Goal: Transaction & Acquisition: Purchase product/service

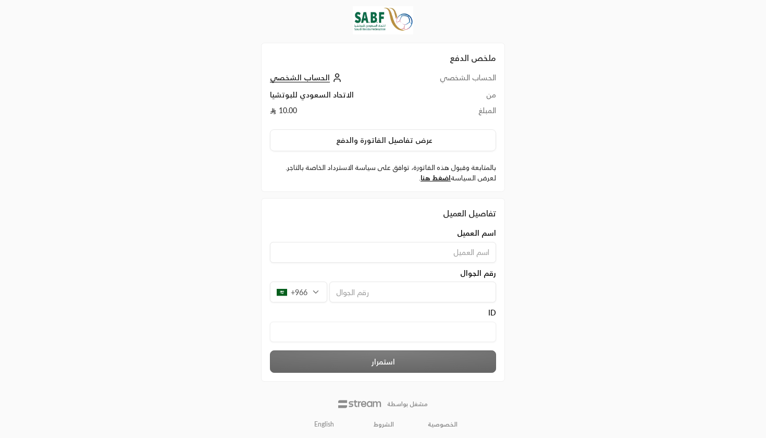
click at [317, 425] on link "English" at bounding box center [323, 424] width 31 height 17
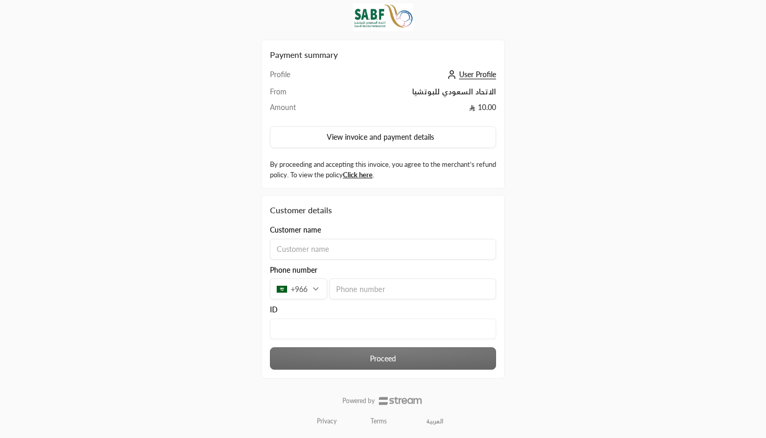
scroll to position [3, 0]
type input "Mohameed"
type input "596995502"
click at [285, 317] on div "ID" at bounding box center [383, 322] width 237 height 34
click at [280, 327] on input "text" at bounding box center [383, 329] width 226 height 20
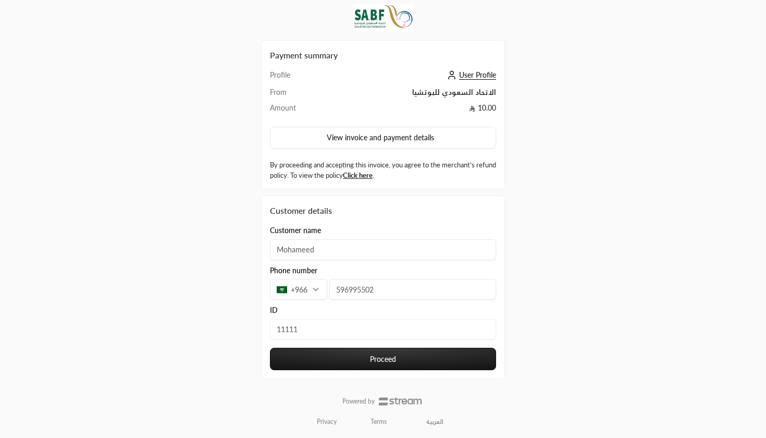
type input "11111"
click at [339, 353] on button "Proceed" at bounding box center [383, 358] width 226 height 22
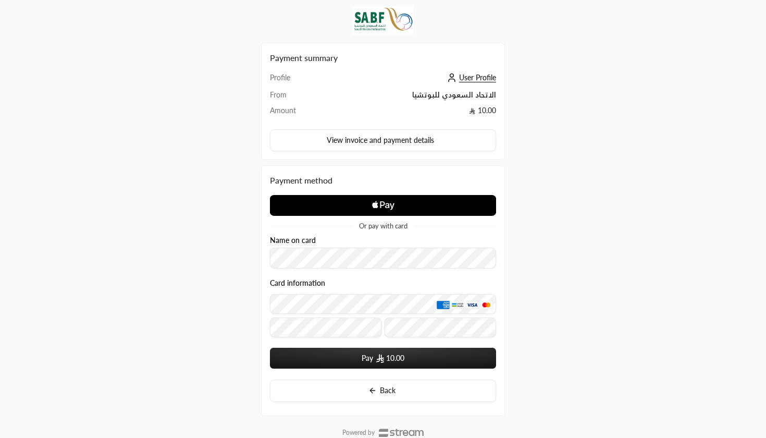
click at [353, 338] on div "Card information" at bounding box center [383, 310] width 226 height 62
